Goal: Contribute content

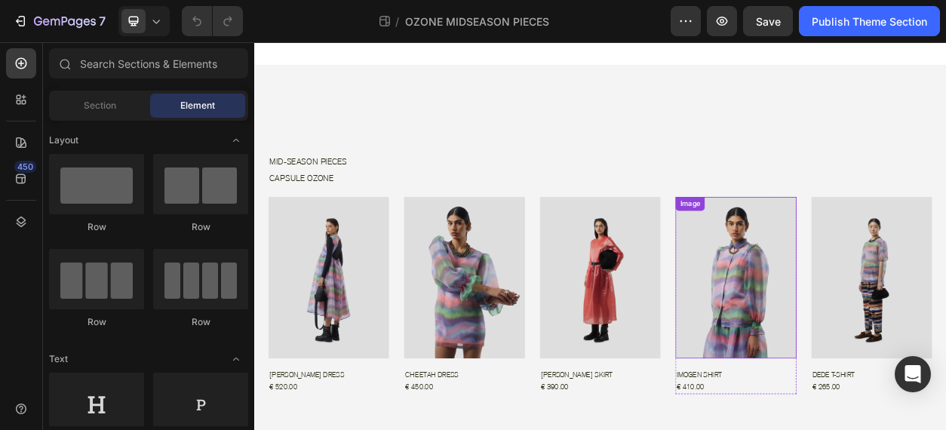
click at [909, 380] on img at bounding box center [884, 351] width 158 height 212
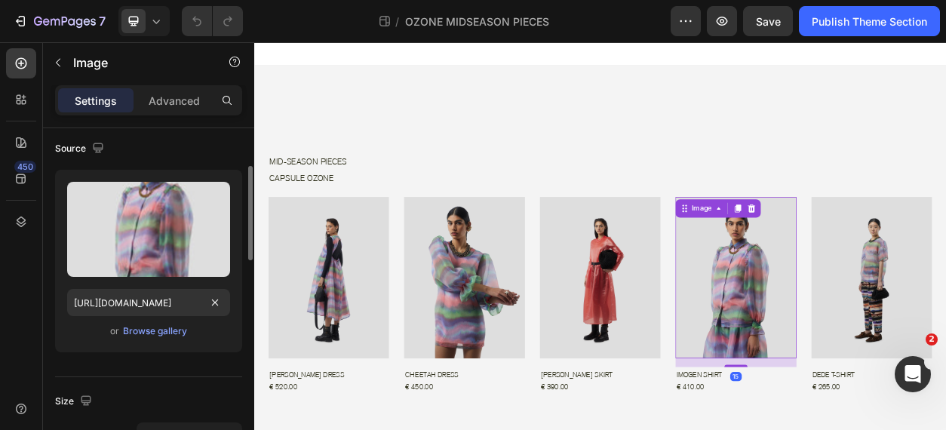
scroll to position [116, 0]
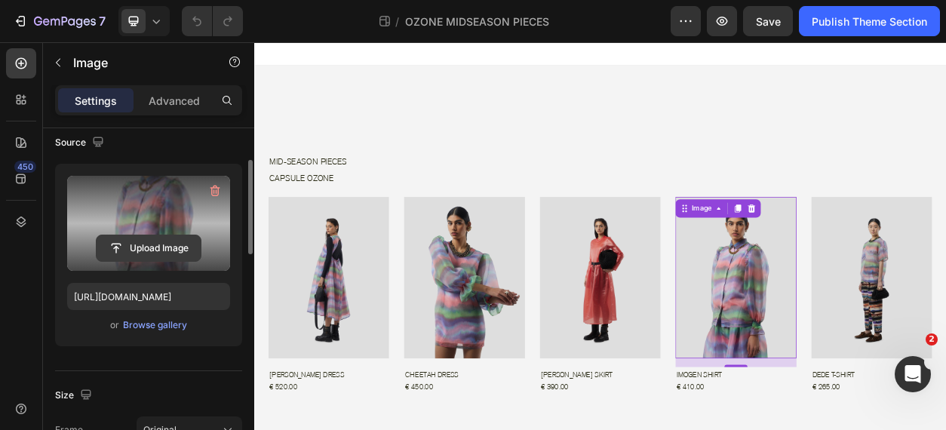
click at [164, 245] on input "file" at bounding box center [149, 248] width 104 height 26
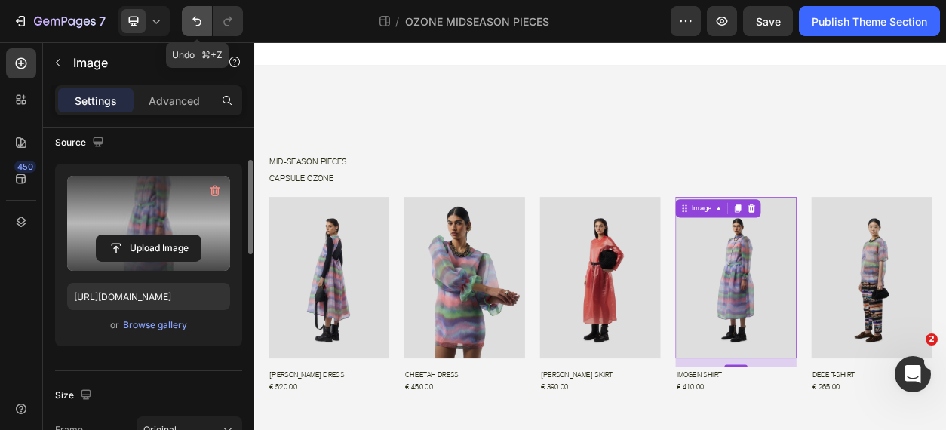
click at [199, 27] on icon "Undo/Redo" at bounding box center [196, 21] width 15 height 15
click at [198, 25] on icon "Undo/Redo" at bounding box center [196, 22] width 9 height 10
type input "[URL][DOMAIN_NAME]"
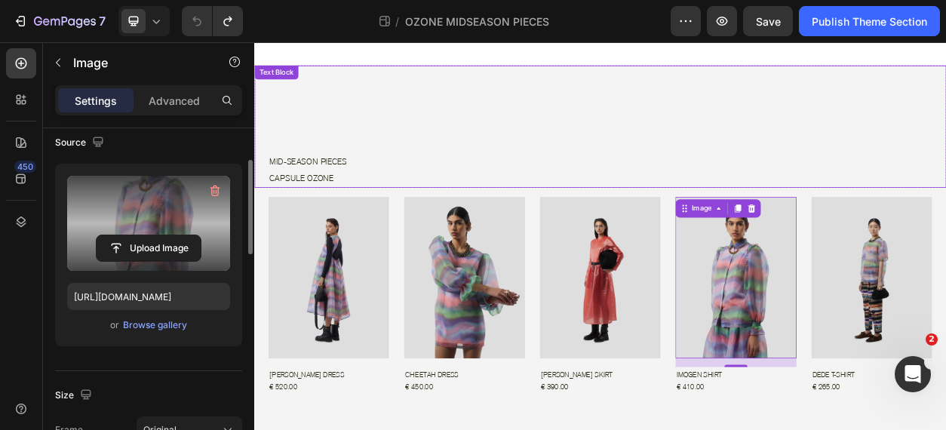
click at [667, 186] on div "MID-SEASON PIECES CAPSULE OZONE" at bounding box center [716, 209] width 888 height 47
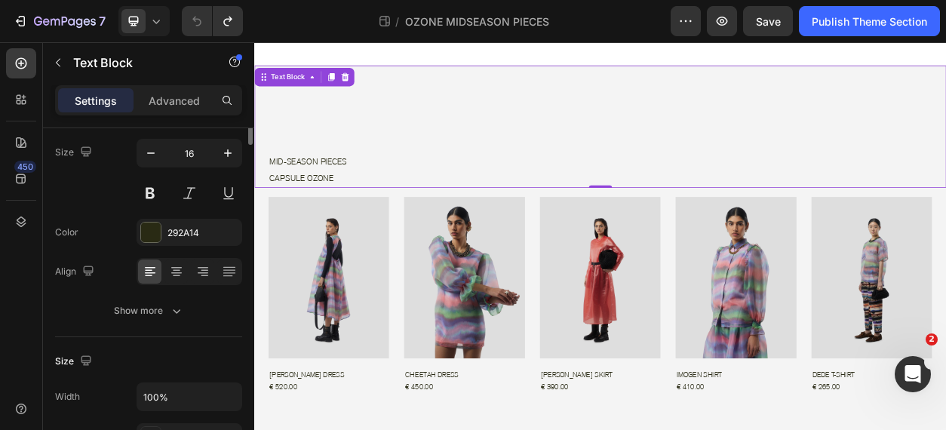
scroll to position [0, 0]
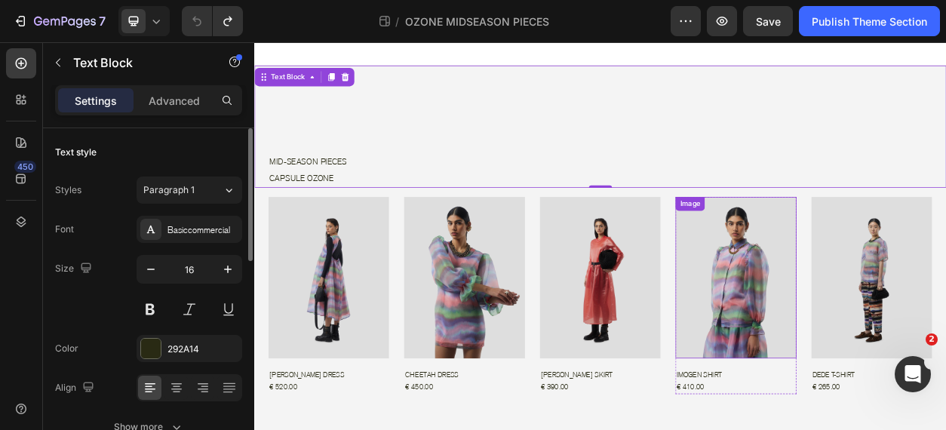
click at [887, 365] on img at bounding box center [884, 351] width 158 height 212
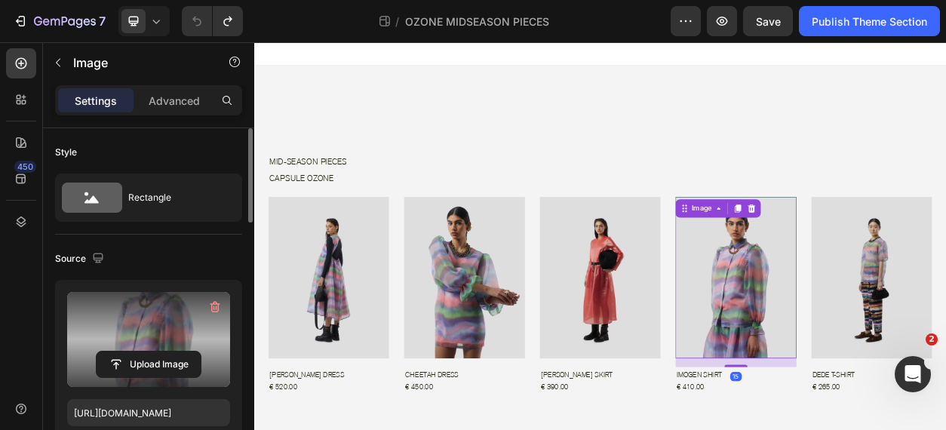
scroll to position [35, 0]
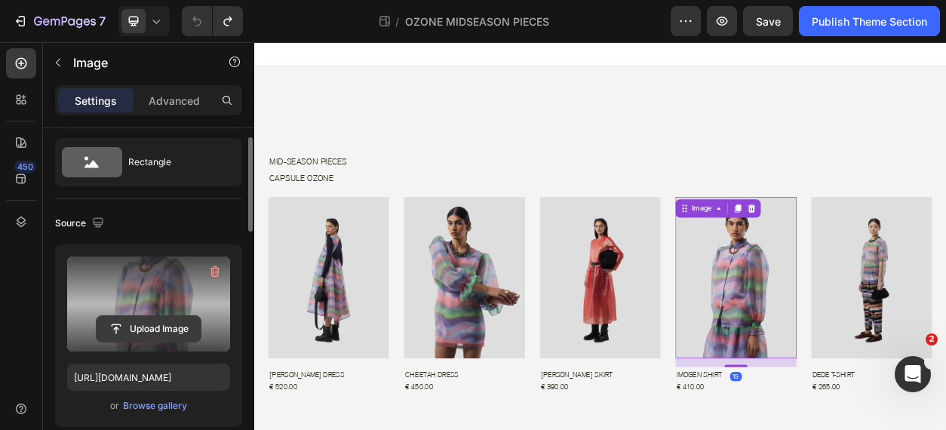
click at [165, 325] on input "file" at bounding box center [149, 329] width 104 height 26
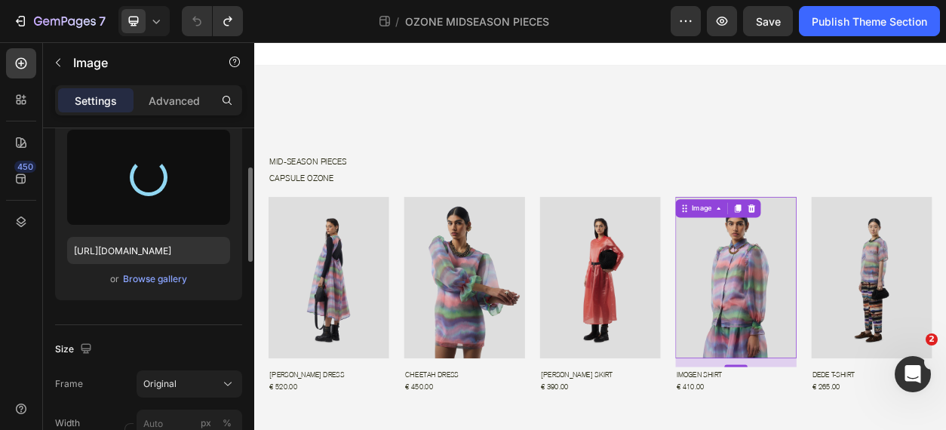
scroll to position [165, 0]
type input "[URL][DOMAIN_NAME]"
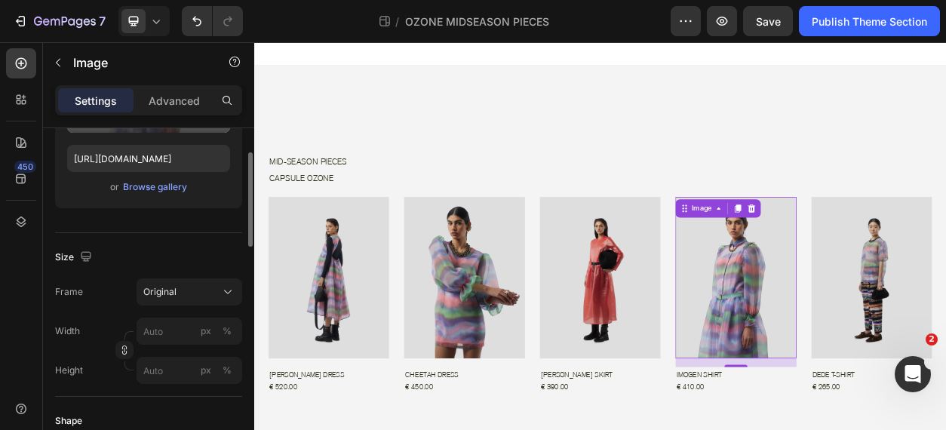
scroll to position [29, 0]
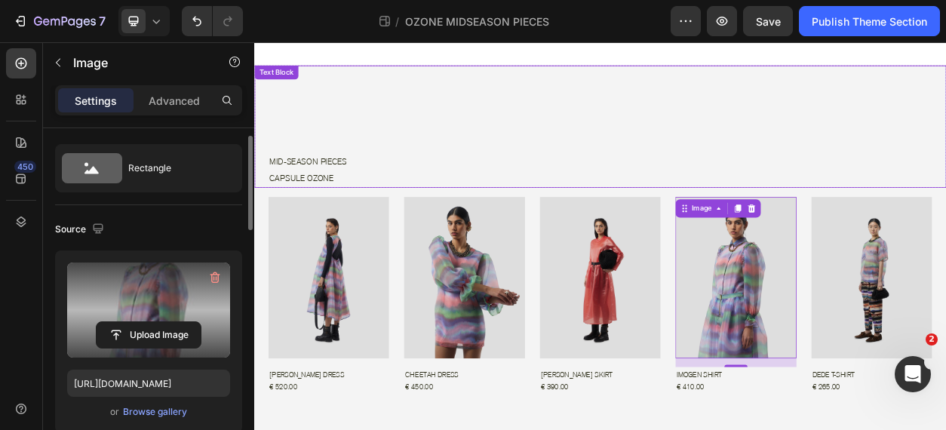
click at [777, 155] on div "MID-SEASON PIECES CAPSULE OZONE Text Block" at bounding box center [707, 152] width 906 height 160
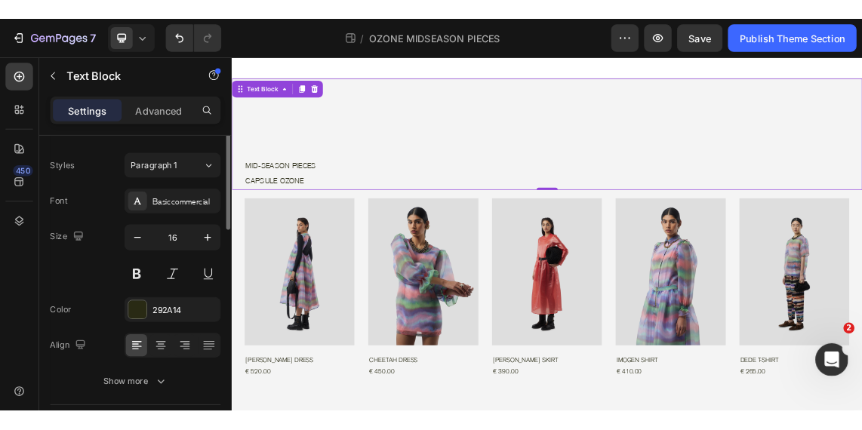
scroll to position [0, 0]
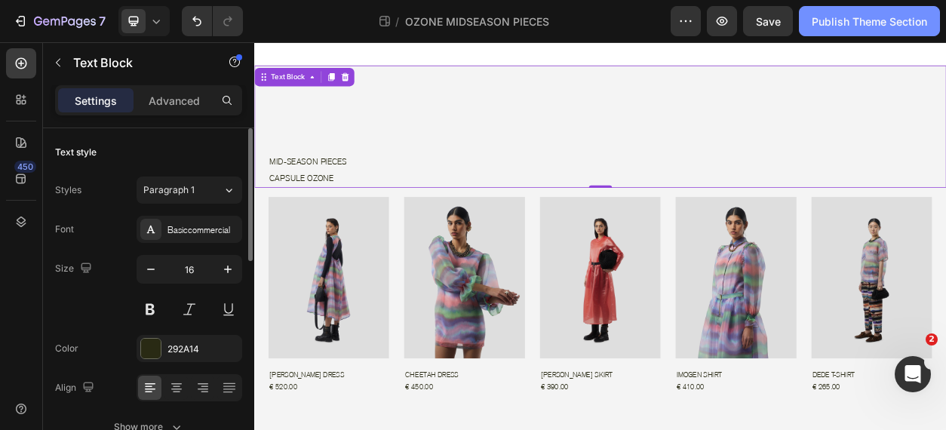
click at [894, 17] on div "Publish Theme Section" at bounding box center [869, 22] width 115 height 16
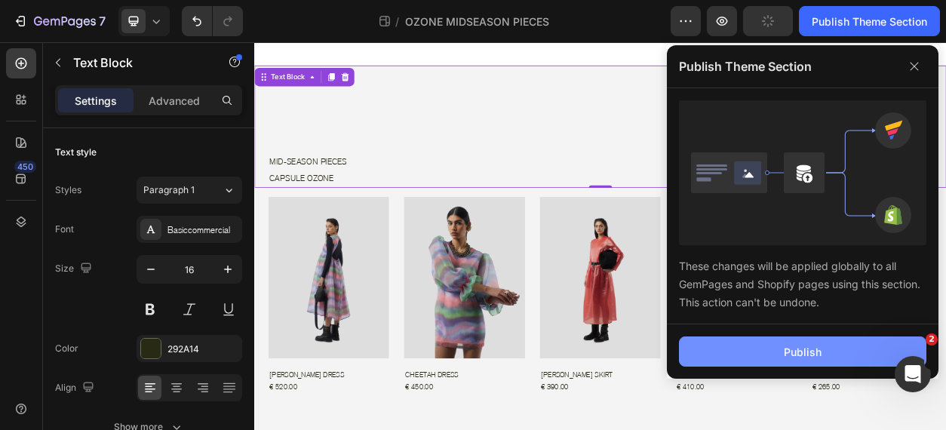
click at [780, 346] on button "Publish" at bounding box center [803, 352] width 248 height 30
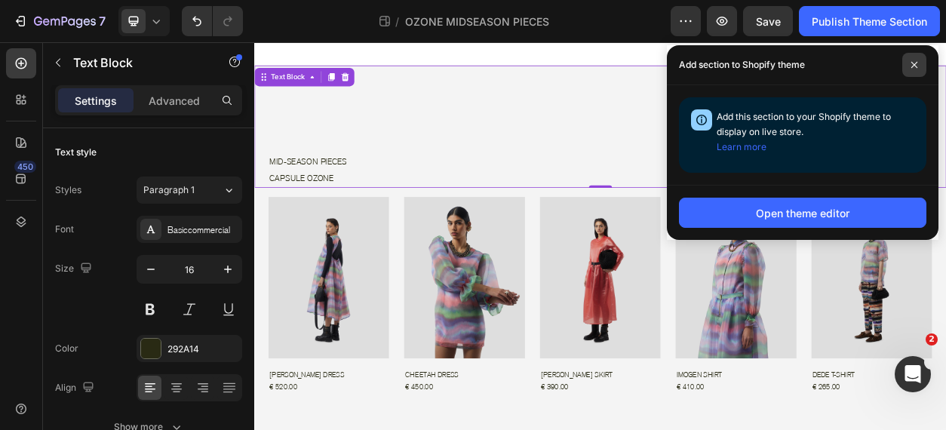
click at [916, 59] on span at bounding box center [915, 65] width 24 height 24
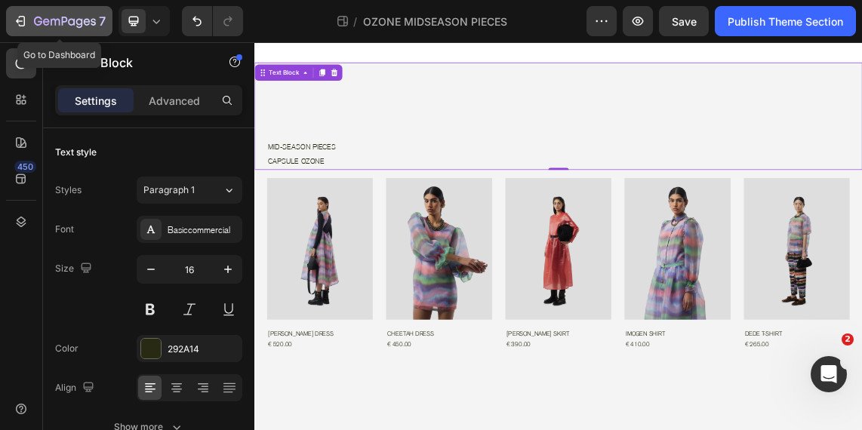
click at [63, 26] on icon "button" at bounding box center [65, 22] width 62 height 13
